Goal: Transaction & Acquisition: Book appointment/travel/reservation

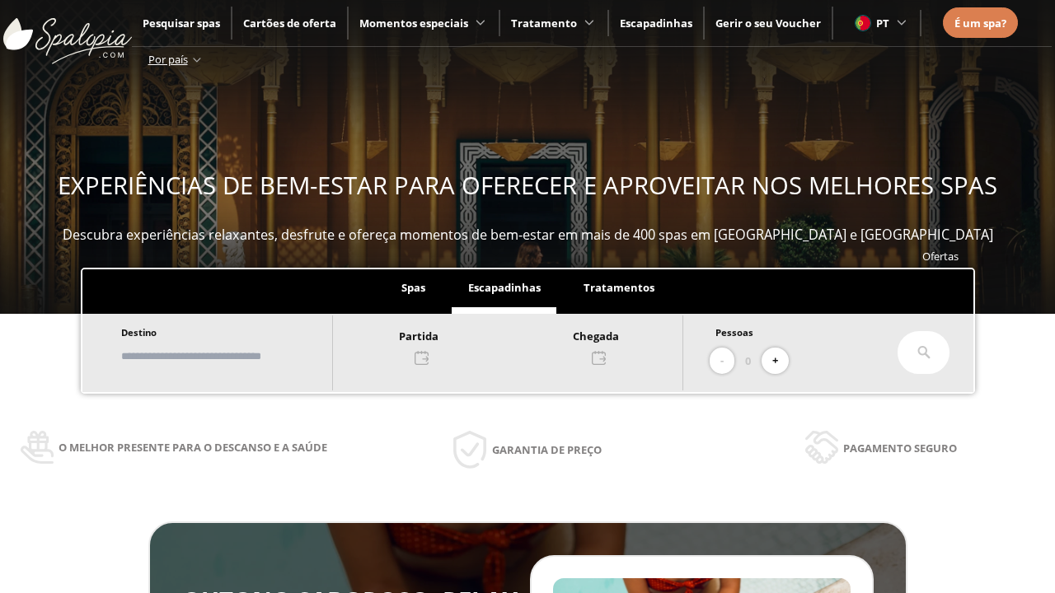
click at [232, 356] on input "text" at bounding box center [218, 356] width 205 height 29
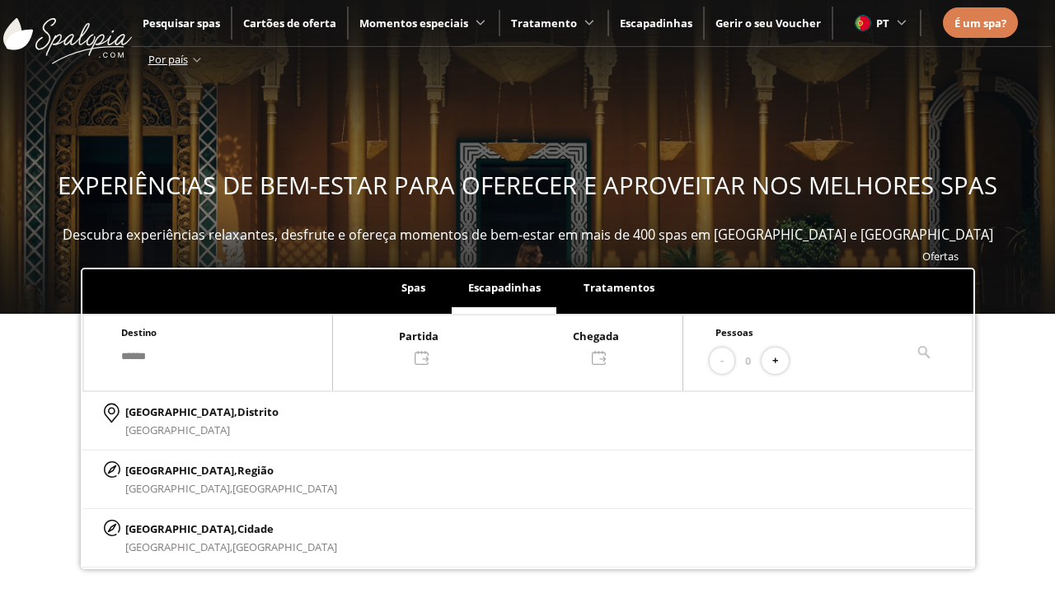
type input "******"
click at [165, 528] on p "[GEOGRAPHIC_DATA], Cidade" at bounding box center [231, 529] width 212 height 18
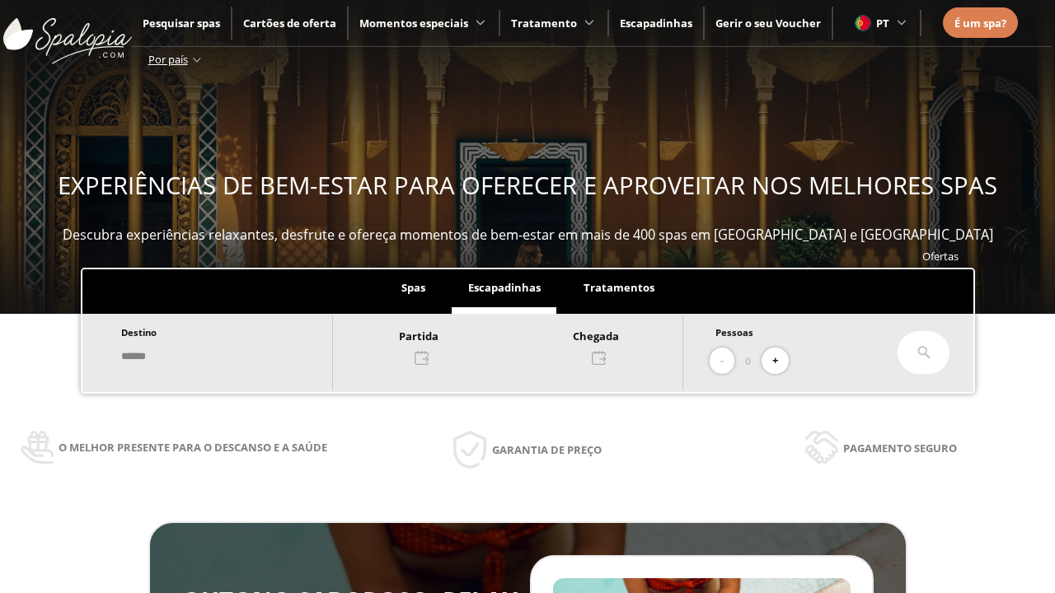
click at [524, 345] on div at bounding box center [507, 346] width 349 height 40
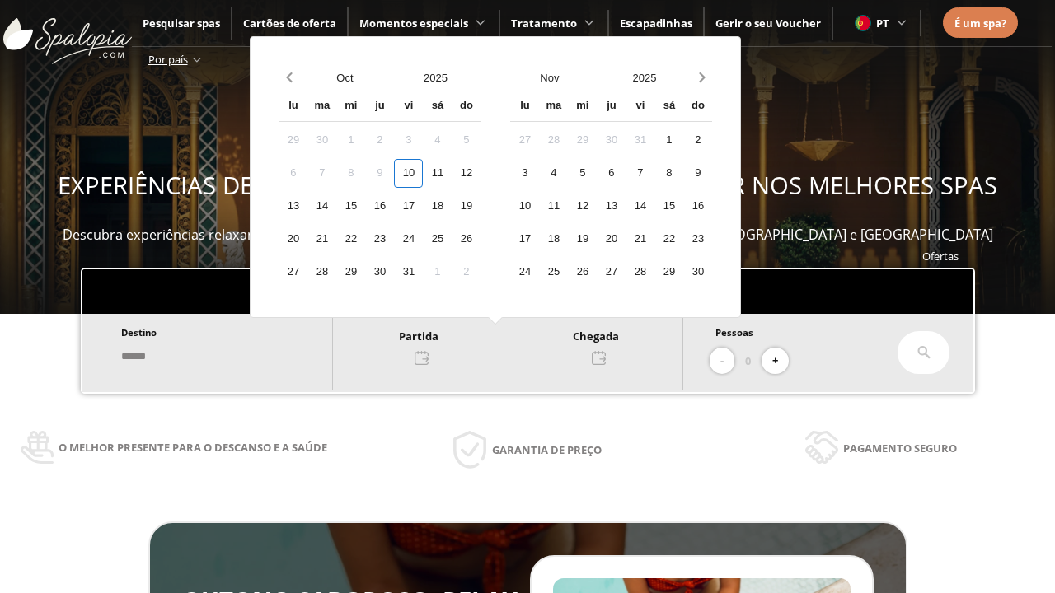
click at [480, 173] on div "12" at bounding box center [466, 173] width 29 height 29
click at [307, 206] on div "13" at bounding box center [293, 206] width 29 height 29
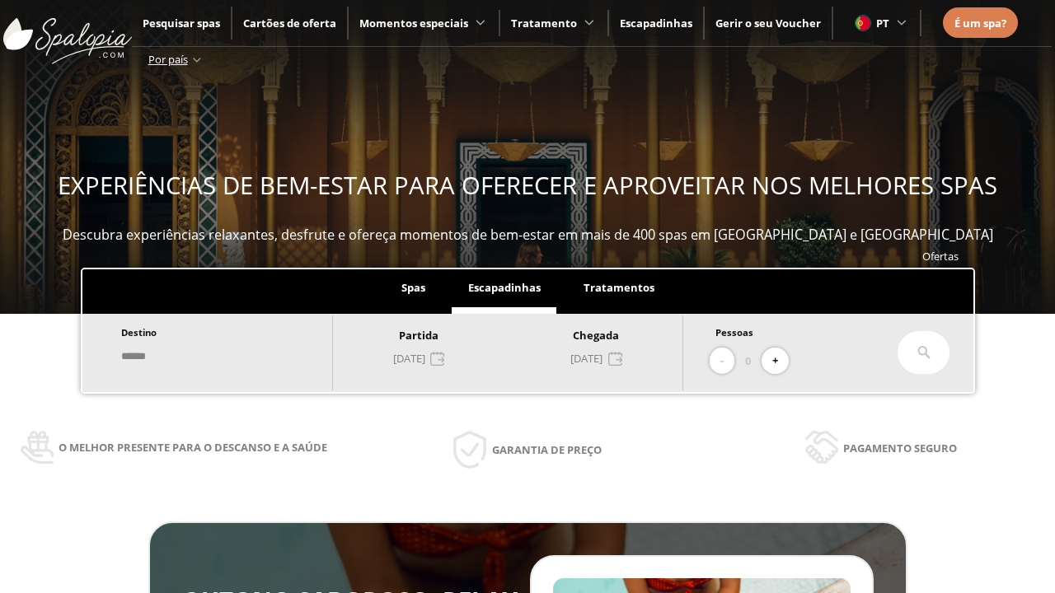
click at [780, 361] on button "+" at bounding box center [774, 361] width 27 height 27
click at [924, 353] on icon at bounding box center [923, 352] width 13 height 13
